Goal: Find specific page/section: Find specific page/section

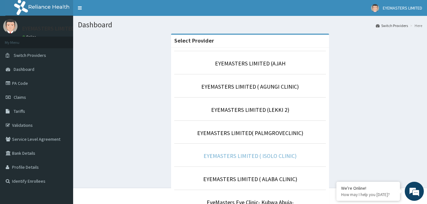
click at [263, 158] on link "EYEMASTERS LIMITED ( ISOLO CLINIC)" at bounding box center [249, 155] width 93 height 7
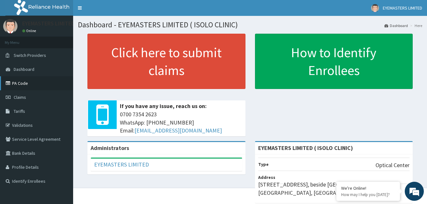
click at [41, 81] on link "PA Code" at bounding box center [36, 83] width 73 height 14
